Goal: Communication & Community: Answer question/provide support

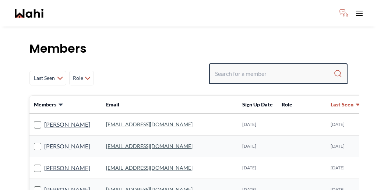
click at [274, 67] on input "Search input" at bounding box center [274, 73] width 118 height 13
paste input "[PERSON_NAME][EMAIL_ADDRESS][DOMAIN_NAME]"
type input "[PERSON_NAME][EMAIL_ADDRESS][DOMAIN_NAME]"
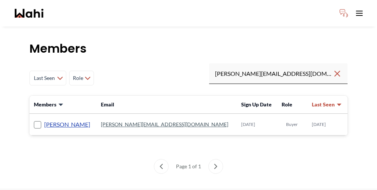
click at [51, 120] on link "[PERSON_NAME]" at bounding box center [67, 125] width 46 height 10
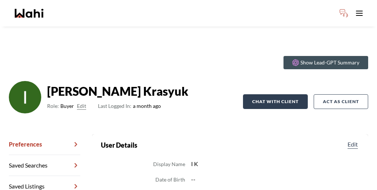
click at [286, 94] on button "Chat with client" at bounding box center [275, 101] width 65 height 15
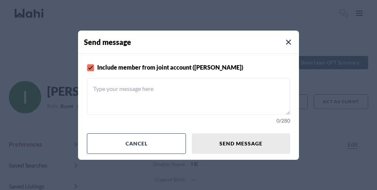
click at [179, 91] on textarea at bounding box center [188, 96] width 203 height 37
paste textarea "You can use this chat to coordinate your buyer's visit."
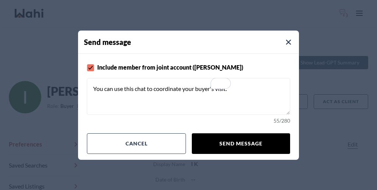
type textarea "You can use this chat to coordinate your buyer's visit."
click at [233, 133] on button "Send message" at bounding box center [241, 143] width 98 height 21
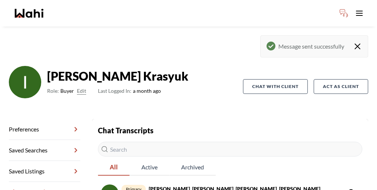
scroll to position [42, 0]
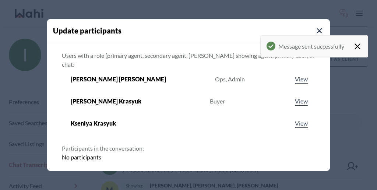
click at [159, 183] on input "Search input" at bounding box center [184, 189] width 233 height 13
type input "Y"
paste input "Suzette Bennett"
type input "Suzette Bennett"
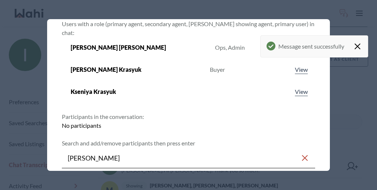
scroll to position [62, 0]
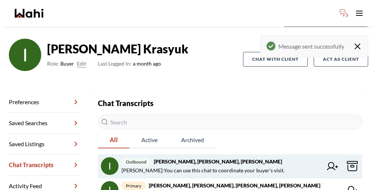
click at [327, 162] on icon at bounding box center [332, 166] width 11 height 8
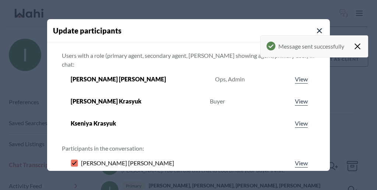
type input "michelle ryckman"
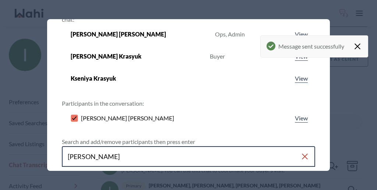
scroll to position [77, 0]
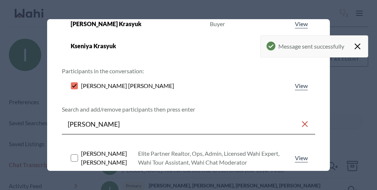
click at [78, 154] on rect at bounding box center [74, 157] width 7 height 7
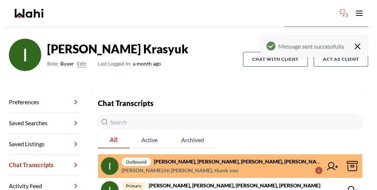
click at [171, 166] on span "Irina Krasyuk : Hi Alicia, thank you 1" at bounding box center [221, 170] width 201 height 9
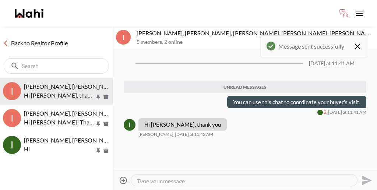
click at [173, 177] on textarea "Type your message" at bounding box center [244, 180] width 214 height 6
paste textarea ";corep"
type textarea ";corep"
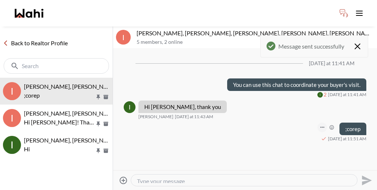
click at [327, 122] on button "Open Message Actions Menu" at bounding box center [322, 127] width 10 height 10
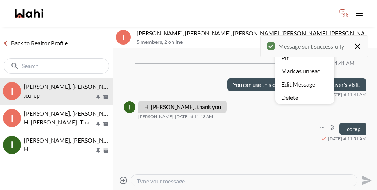
click at [313, 92] on button "Delete" at bounding box center [304, 97] width 59 height 13
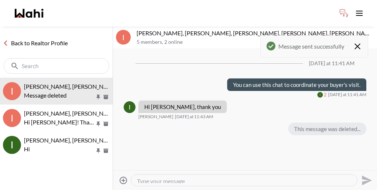
click at [165, 177] on textarea "Type your message" at bounding box center [244, 180] width 214 height 6
paste textarea "We will be sending a CoRep Document that you will need to sign prior to your ou…"
type textarea "We will be sending a CoRep Document that you will need to sign prior to your ou…"
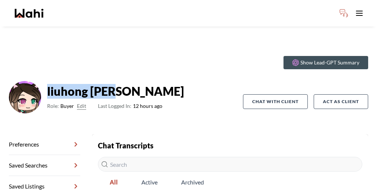
scroll to position [35, 0]
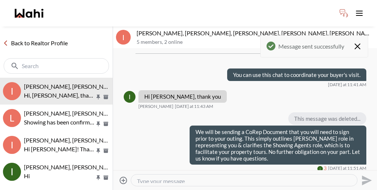
scroll to position [10, 0]
paste textarea "We pay our showing agents a fixed rate in accordance with Schedule 303. However…"
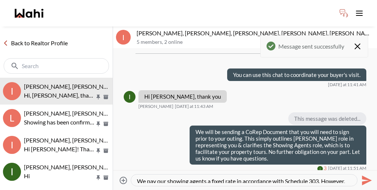
type textarea "We pay our showing agents a fixed rate in accordance with Schedule 303. However…"
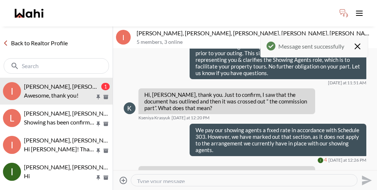
scroll to position [82, 0]
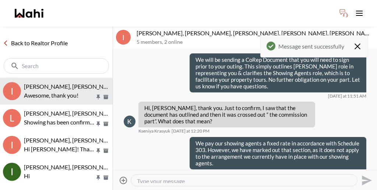
click at [360, 44] on icon "Close toast" at bounding box center [356, 46] width 5 height 5
